Goal: Information Seeking & Learning: Understand process/instructions

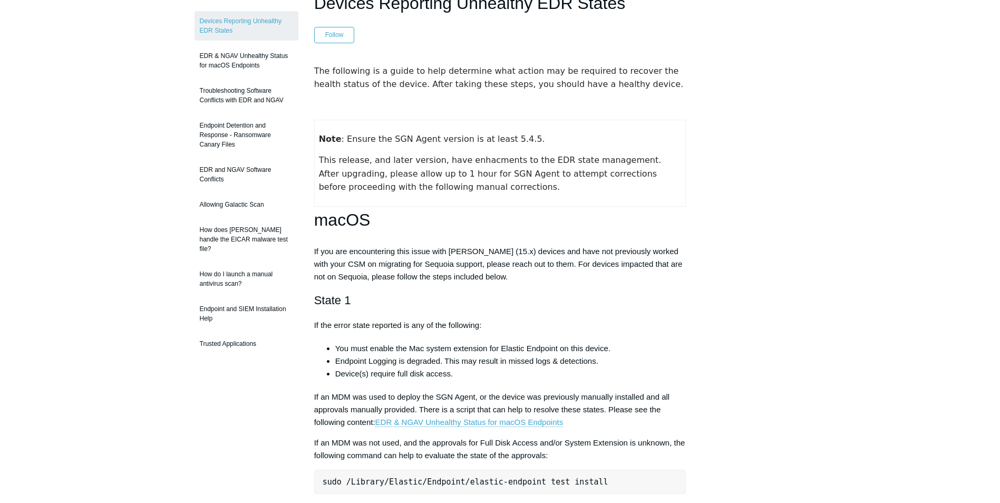
scroll to position [105, 0]
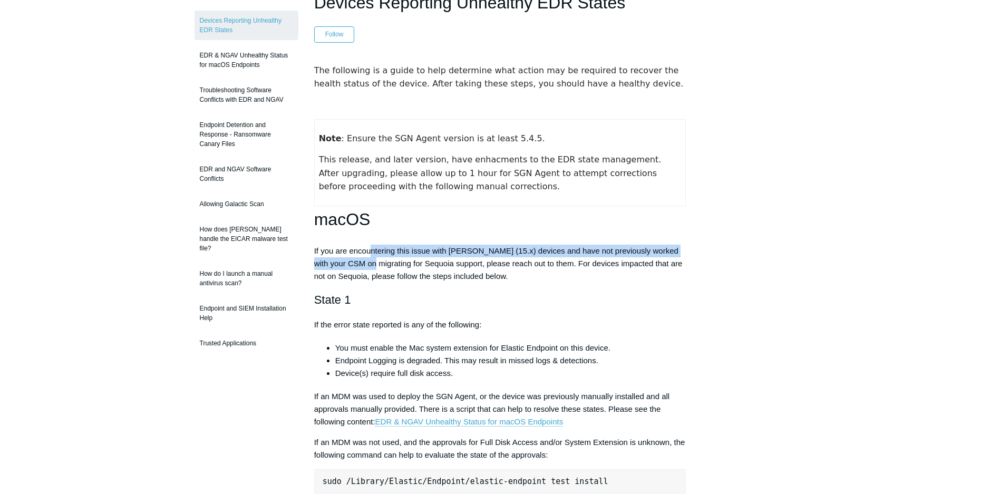
drag, startPoint x: 372, startPoint y: 258, endPoint x: 378, endPoint y: 260, distance: 5.5
click at [378, 260] on p "If you are encountering this issue with macOS Sequoia (15.x) devices and have n…" at bounding box center [500, 264] width 372 height 38
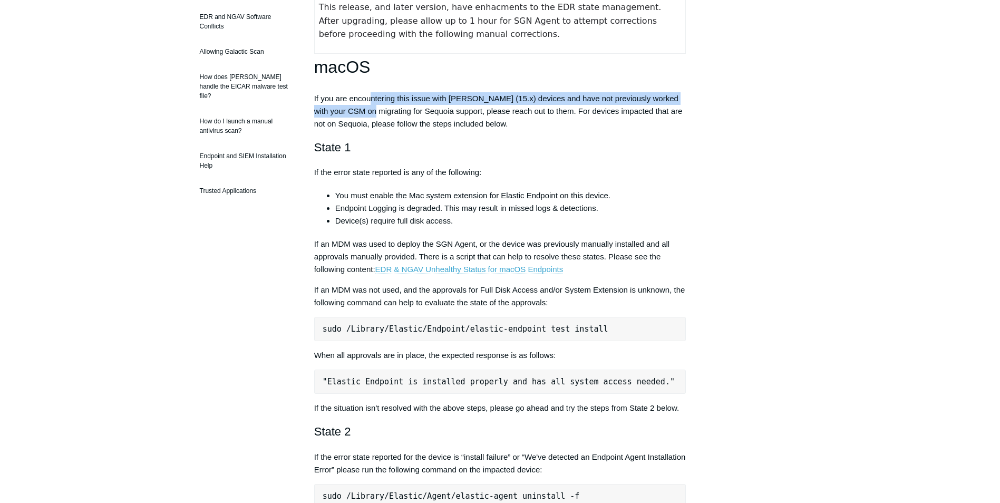
scroll to position [264, 0]
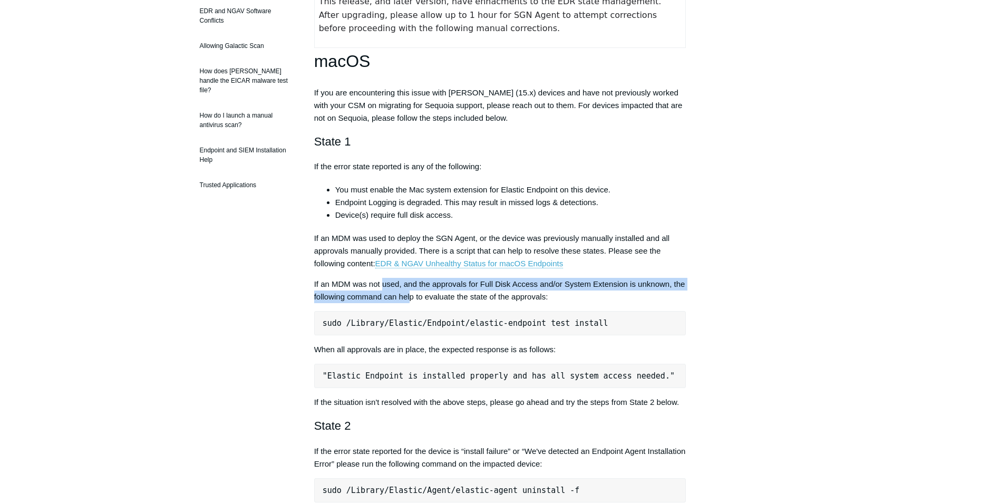
drag, startPoint x: 401, startPoint y: 292, endPoint x: 409, endPoint y: 300, distance: 11.6
click at [409, 300] on p "If an MDM was not used, and the approvals for Full Disk Access and/or System Ex…" at bounding box center [500, 290] width 372 height 25
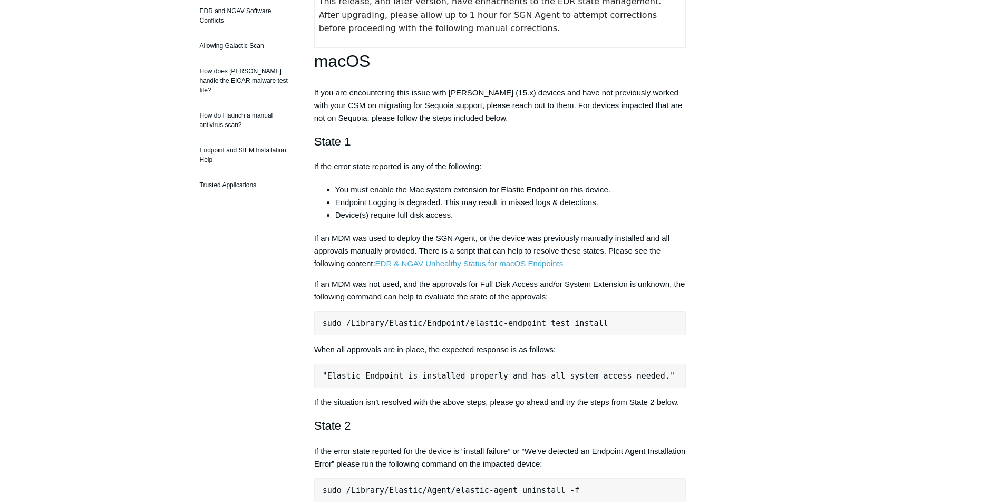
drag, startPoint x: 409, startPoint y: 300, endPoint x: 494, endPoint y: 296, distance: 85.0
click at [494, 296] on p "If an MDM was not used, and the approvals for Full Disk Access and/or System Ex…" at bounding box center [500, 290] width 372 height 25
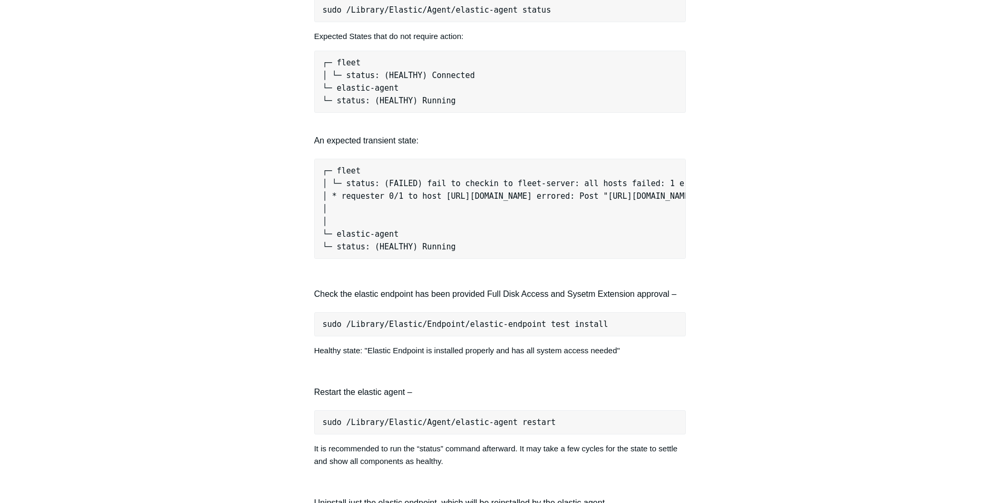
scroll to position [949, 0]
drag, startPoint x: 594, startPoint y: 333, endPoint x: 313, endPoint y: 334, distance: 281.1
click at [313, 334] on article "Devices Reporting Unhealthy EDR States Follow Not yet followed by anyone The fo…" at bounding box center [500, 229] width 404 height 2166
copy pre "sudo /Library/Elastic/Endpoint/elastic-endpoint test install"
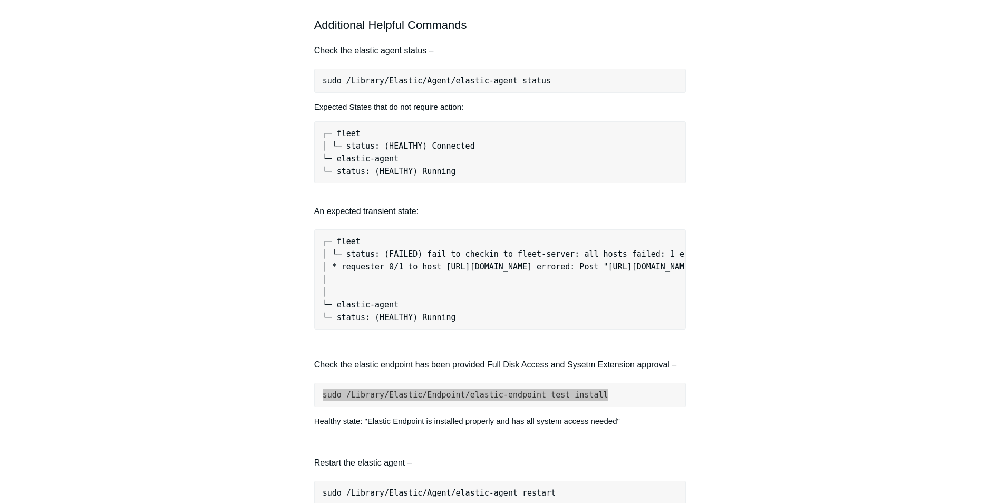
scroll to position [791, 0]
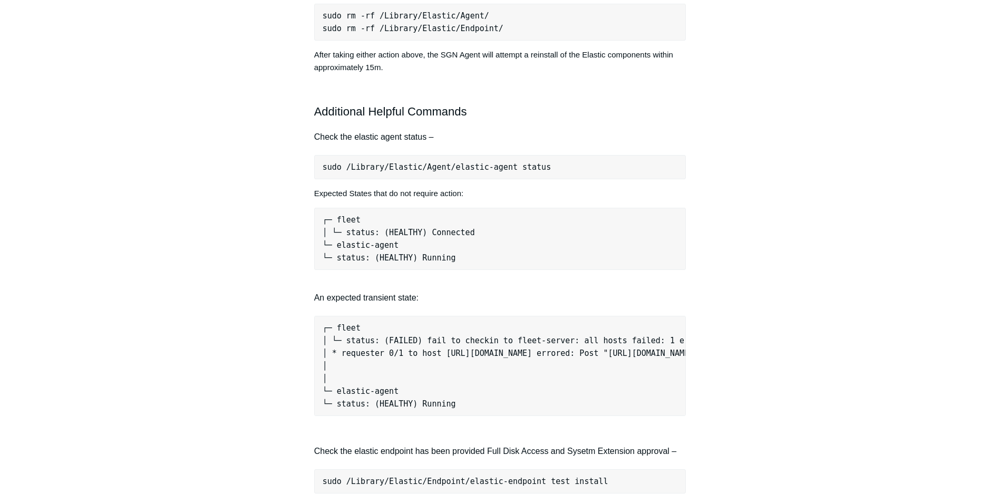
click at [277, 174] on aside "Articles in this section Devices Reporting Unhealthy EDR States EDR & NGAV Unhe…" at bounding box center [247, 381] width 104 height 2155
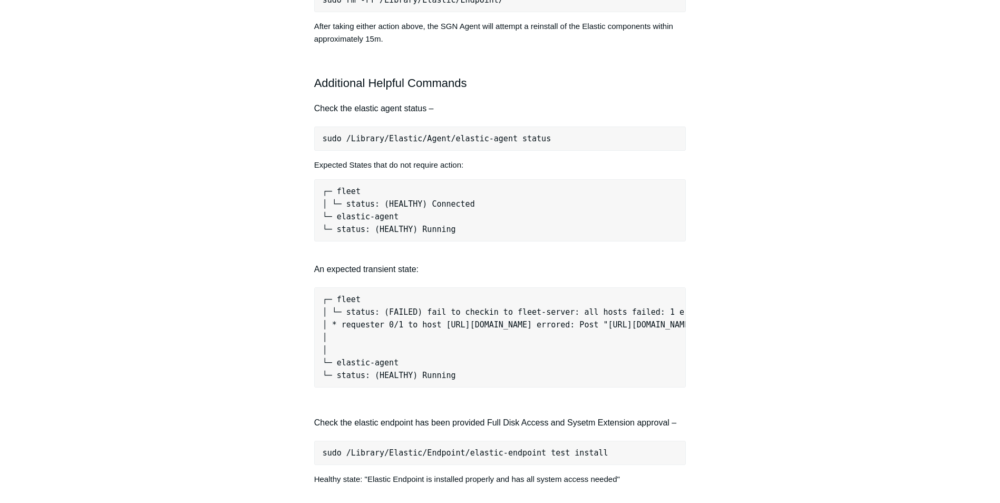
scroll to position [844, 0]
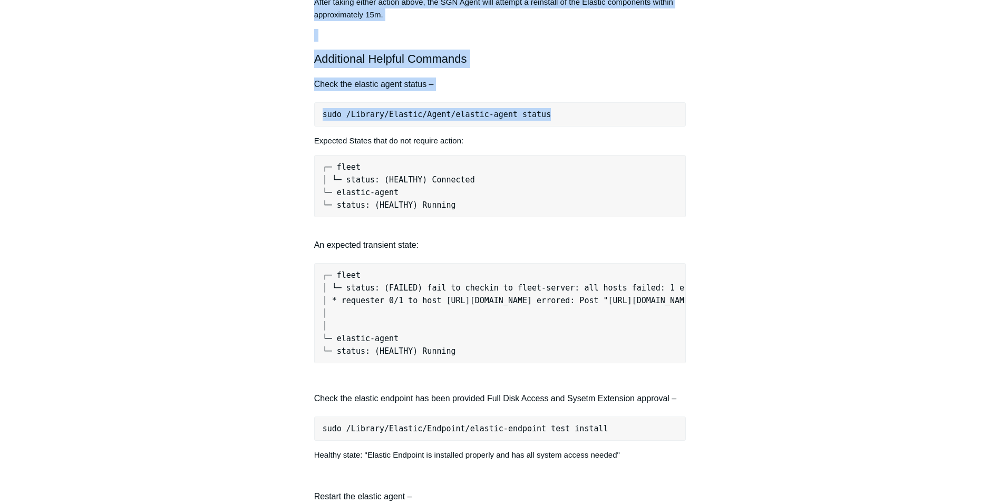
drag, startPoint x: 522, startPoint y: 112, endPoint x: 280, endPoint y: 121, distance: 242.7
click at [280, 118] on div "Articles in this section Devices Reporting Unhealthy EDR States EDR & NGAV Unhe…" at bounding box center [501, 335] width 612 height 2166
click at [478, 124] on pre "sudo /Library/Elastic/Agent/elastic-agent status" at bounding box center [500, 114] width 372 height 24
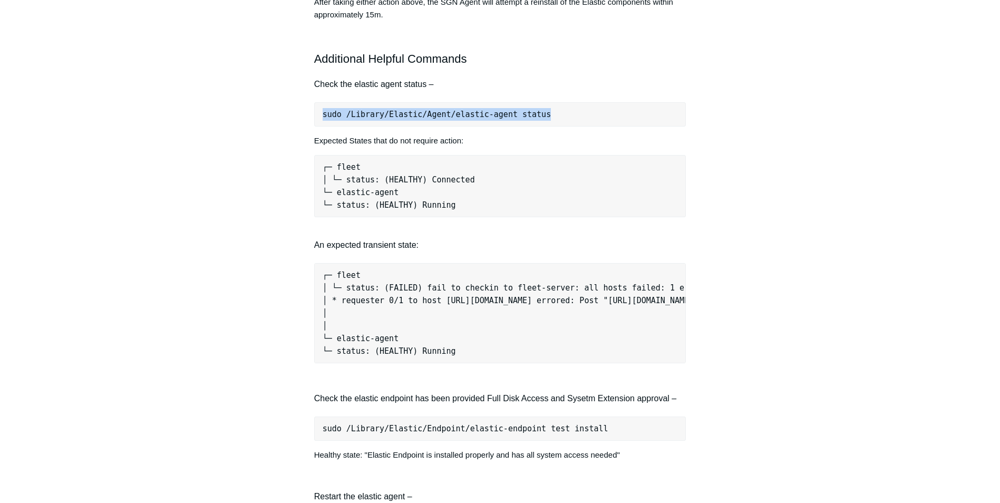
drag, startPoint x: 542, startPoint y: 120, endPoint x: 317, endPoint y: 117, distance: 224.7
click at [317, 117] on pre "sudo /Library/Elastic/Agent/elastic-agent status" at bounding box center [500, 114] width 372 height 24
copy pre "sudo /Library/Elastic/Agent/elastic-agent status"
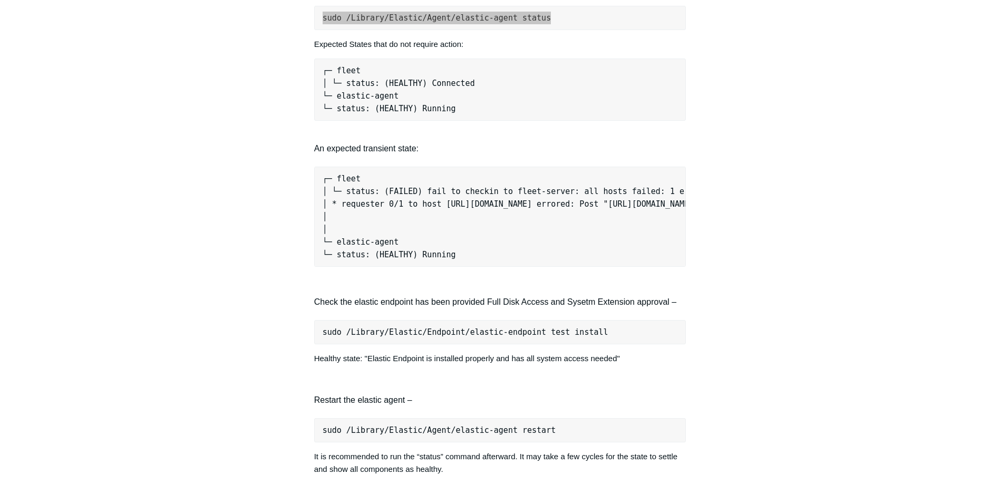
scroll to position [949, 0]
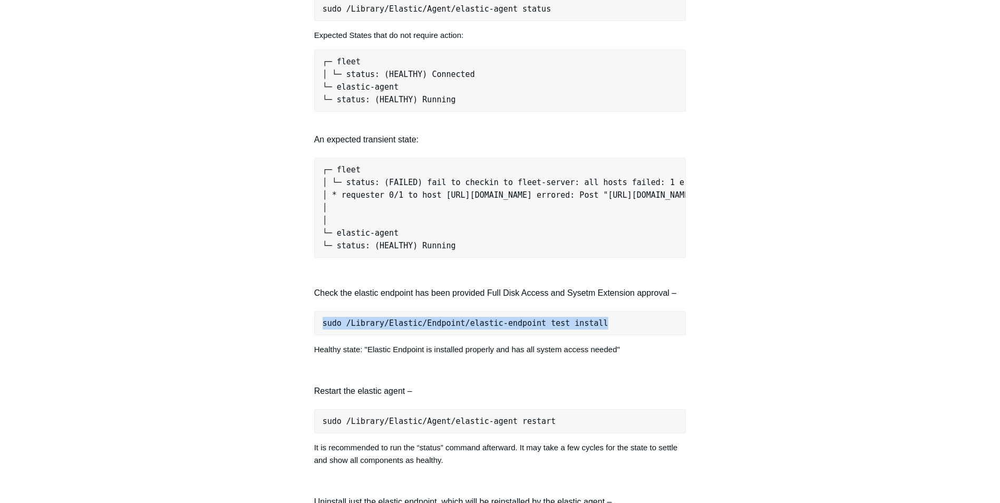
drag, startPoint x: 586, startPoint y: 333, endPoint x: 311, endPoint y: 341, distance: 274.9
click at [311, 341] on article "Devices Reporting Unhealthy EDR States Follow Not yet followed by anyone The fo…" at bounding box center [500, 229] width 404 height 2166
copy pre "sudo /Library/Elastic/Endpoint/elastic-endpoint test install"
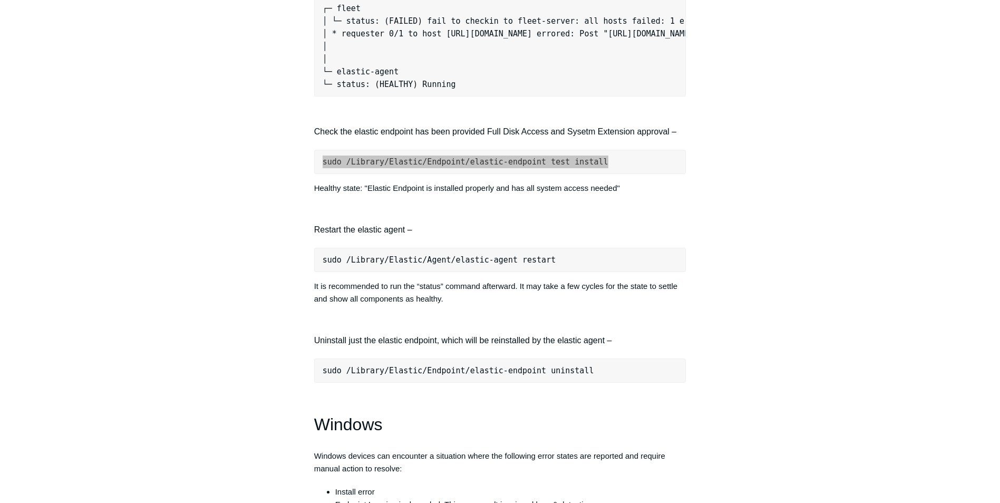
scroll to position [1107, 0]
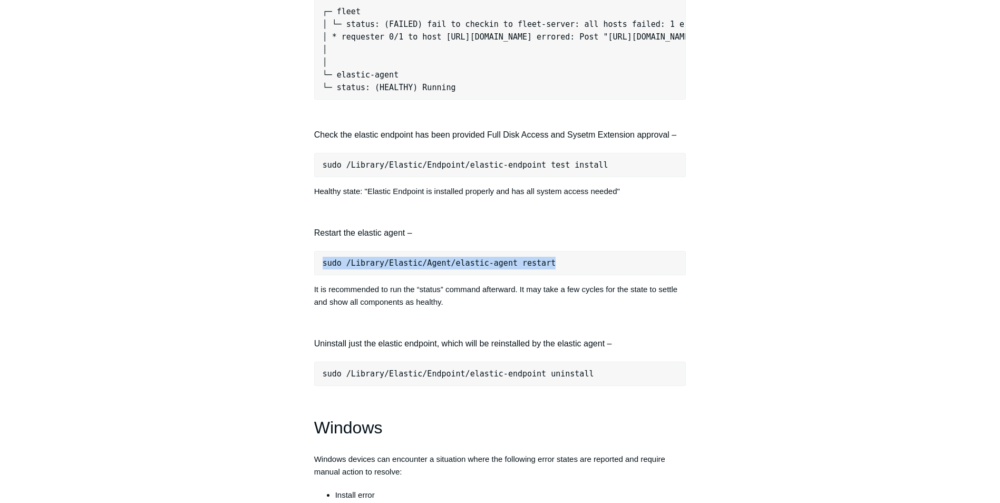
drag, startPoint x: 546, startPoint y: 272, endPoint x: 314, endPoint y: 281, distance: 231.7
click at [314, 275] on pre "sudo /Library/Elastic/Agent/elastic-agent restart" at bounding box center [500, 263] width 372 height 24
copy pre "sudo /Library/Elastic/Agent/elastic-agent restart"
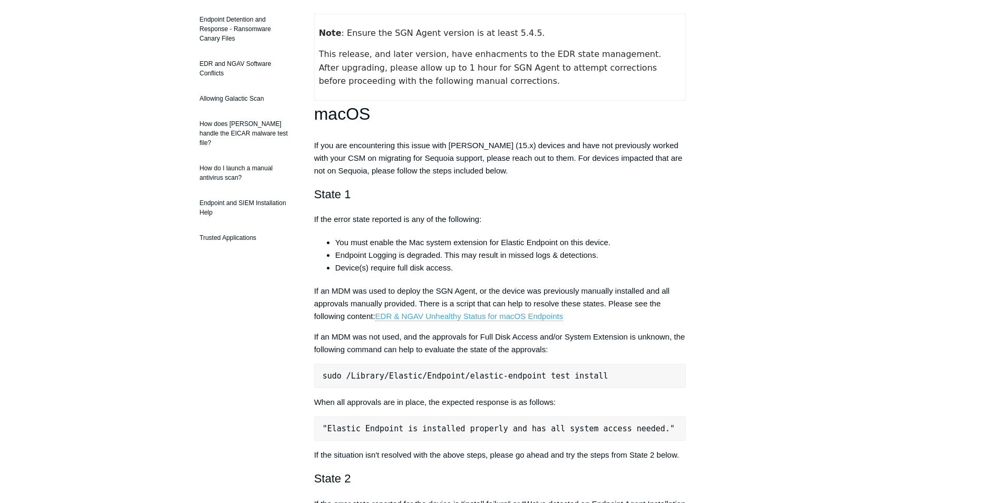
scroll to position [475, 0]
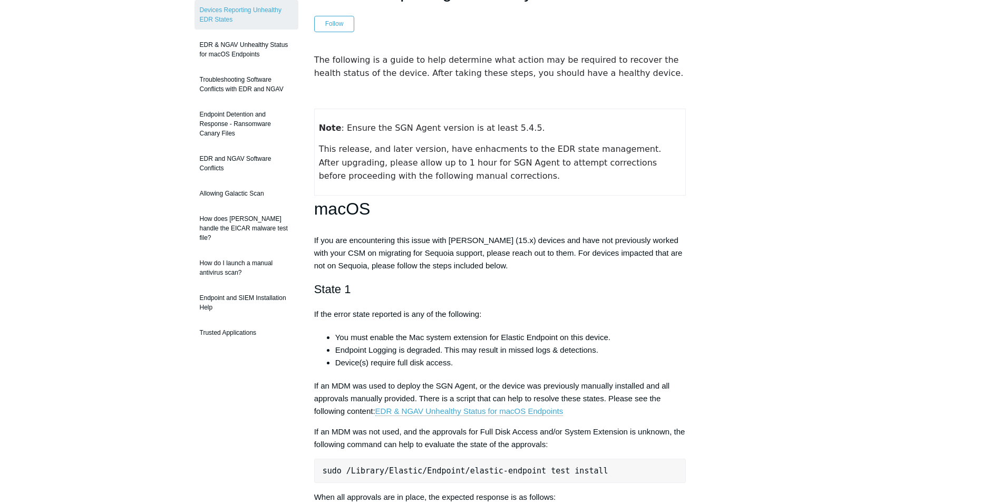
scroll to position [105, 0]
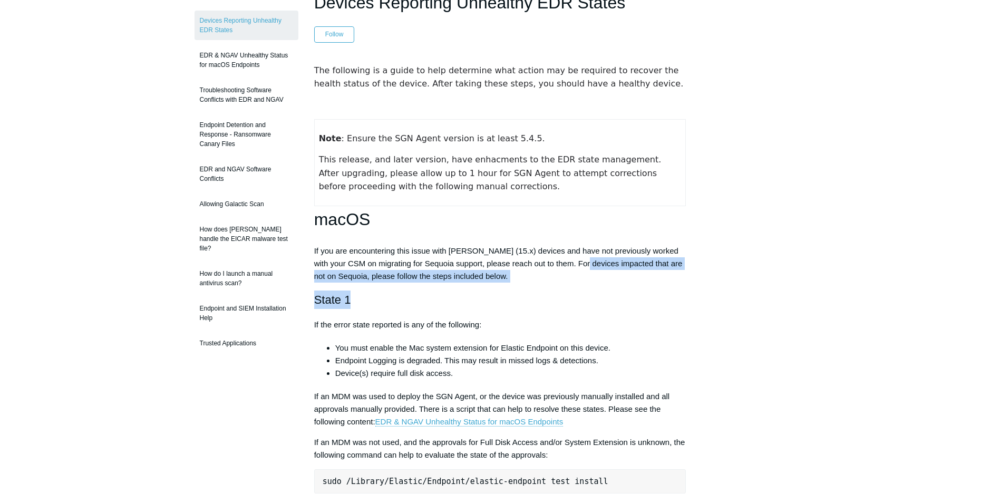
drag, startPoint x: 592, startPoint y: 260, endPoint x: 618, endPoint y: 299, distance: 46.8
drag, startPoint x: 618, startPoint y: 299, endPoint x: 562, endPoint y: 296, distance: 56.0
click at [562, 296] on h2 "State 1" at bounding box center [500, 300] width 372 height 18
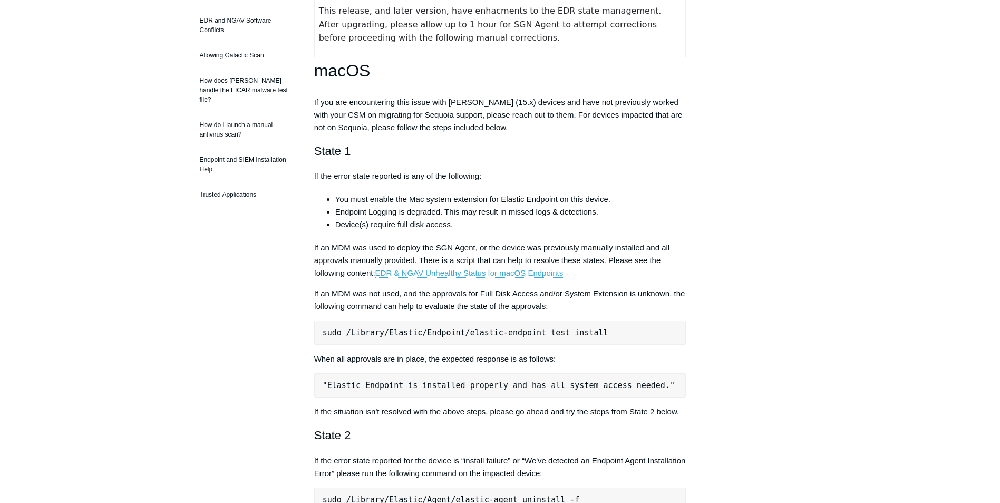
scroll to position [264, 0]
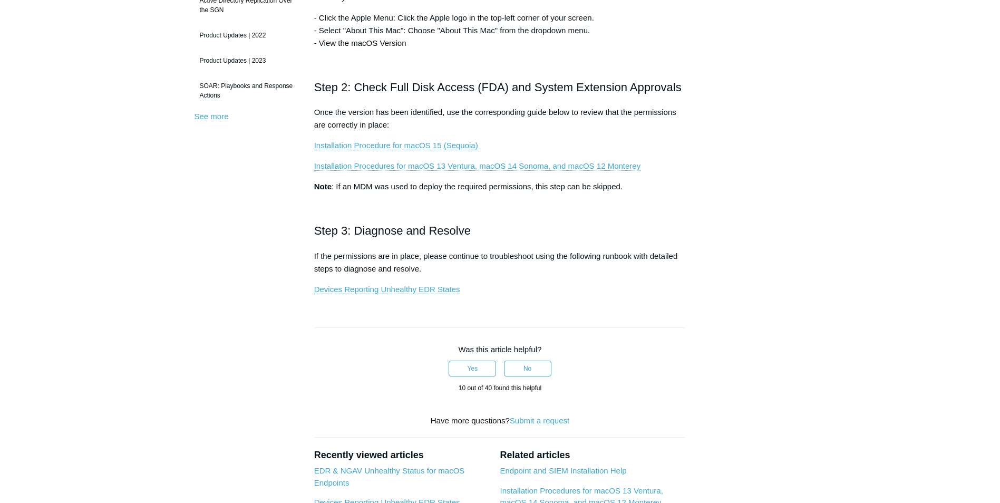
scroll to position [316, 0]
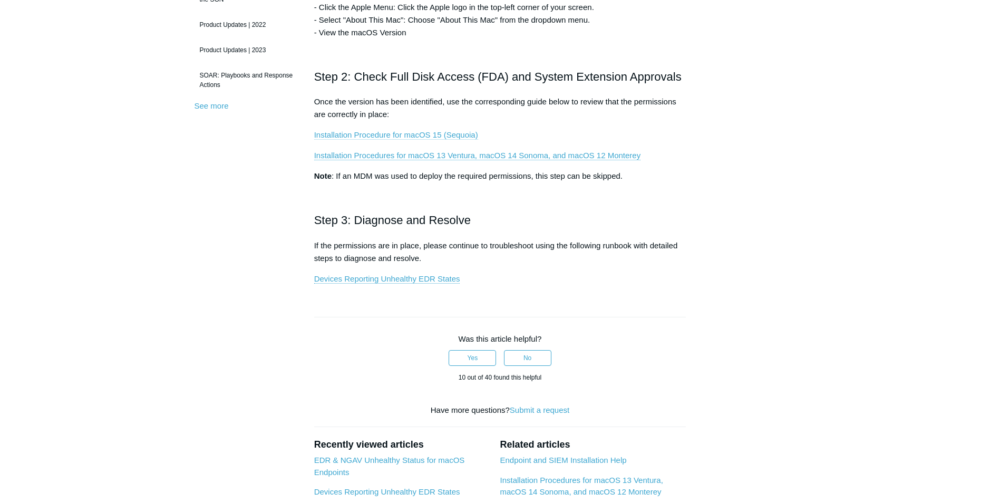
click at [436, 136] on link "Installation Procedure for macOS 15 (Sequoia)" at bounding box center [396, 134] width 164 height 9
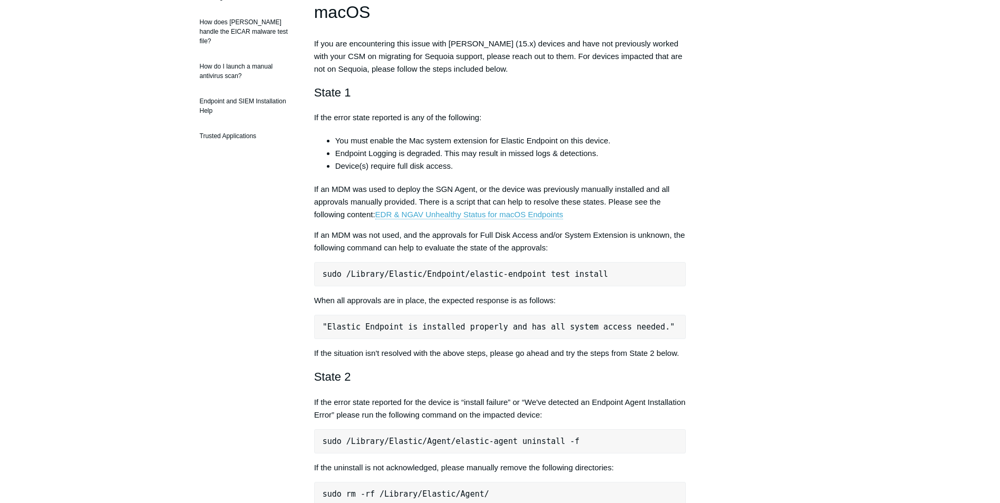
scroll to position [369, 0]
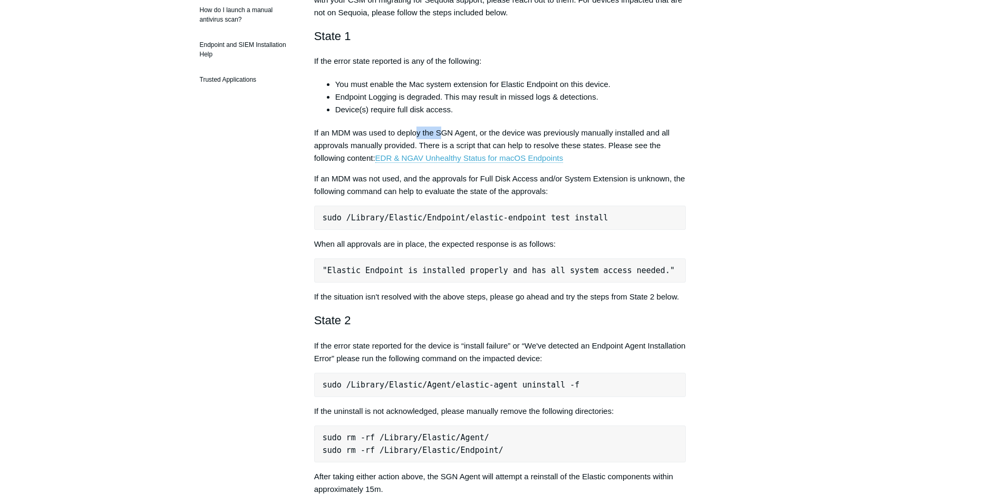
drag, startPoint x: 444, startPoint y: 137, endPoint x: 451, endPoint y: 142, distance: 8.8
click at [451, 142] on p "If an MDM was used to deploy the SGN Agent, or the device was previously manual…" at bounding box center [500, 146] width 372 height 38
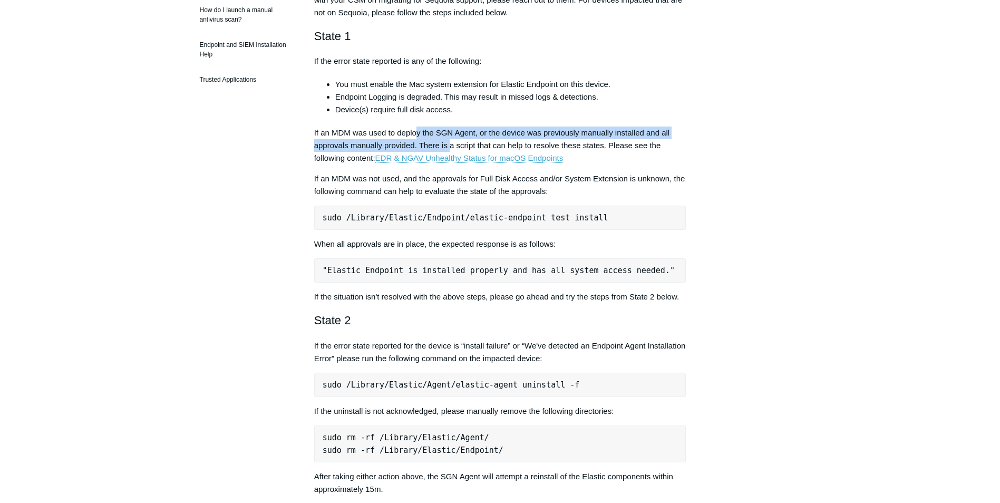
click at [451, 145] on p "If an MDM was used to deploy the SGN Agent, or the device was previously manual…" at bounding box center [500, 146] width 372 height 38
click at [443, 158] on link "EDR & NGAV Unhealthy Status for macOS Endpoints" at bounding box center [469, 157] width 188 height 9
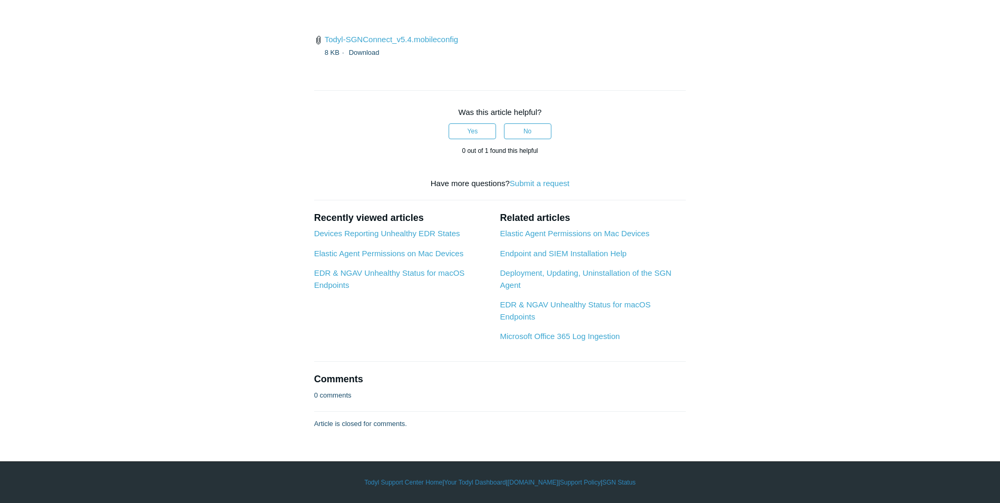
scroll to position [3109, 0]
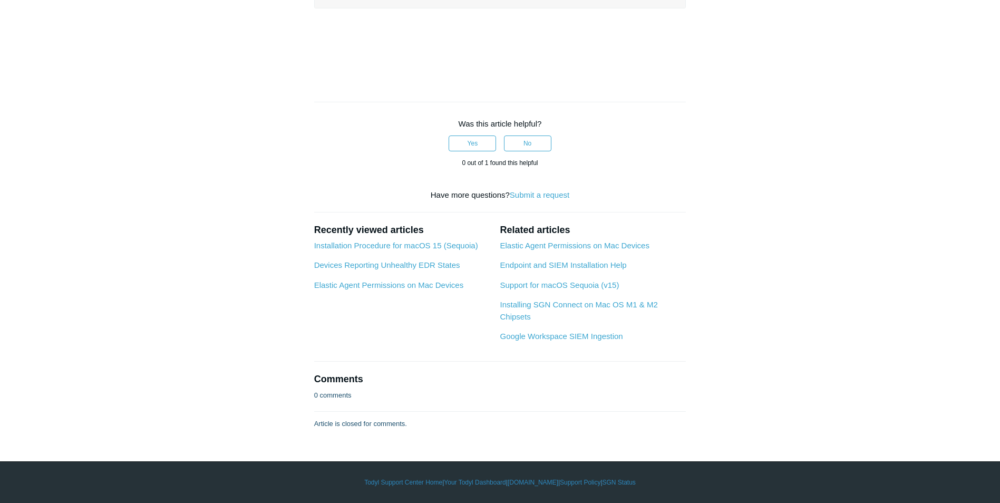
scroll to position [1477, 0]
drag, startPoint x: 460, startPoint y: 230, endPoint x: 314, endPoint y: 219, distance: 147.0
copy pre "sudo ./[DOMAIN_NAME] -diagnostics"
drag, startPoint x: 194, startPoint y: 225, endPoint x: 219, endPoint y: 112, distance: 115.7
